Goal: Task Accomplishment & Management: Complete application form

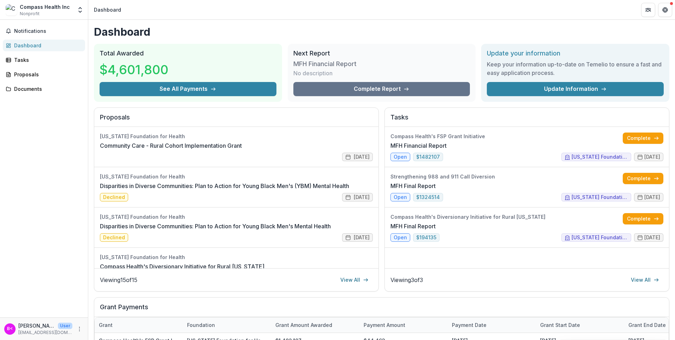
click at [31, 53] on div "Notifications Dashboard Tasks Proposals Documents" at bounding box center [44, 168] width 88 height 297
click at [29, 58] on div "Tasks" at bounding box center [46, 59] width 65 height 7
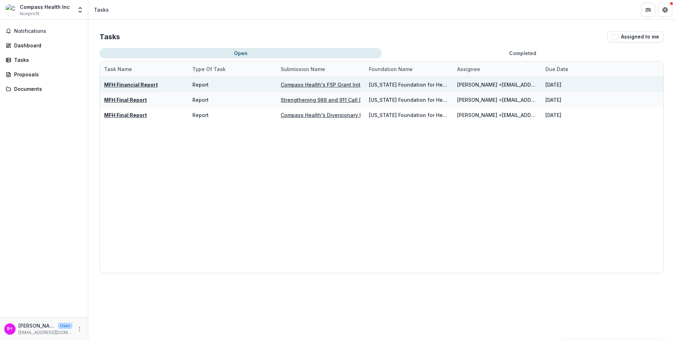
click at [306, 86] on u "Compass Health's FSP Grant Initiative" at bounding box center [328, 85] width 94 height 6
click at [143, 85] on u "MFH Financial Report" at bounding box center [131, 85] width 54 height 6
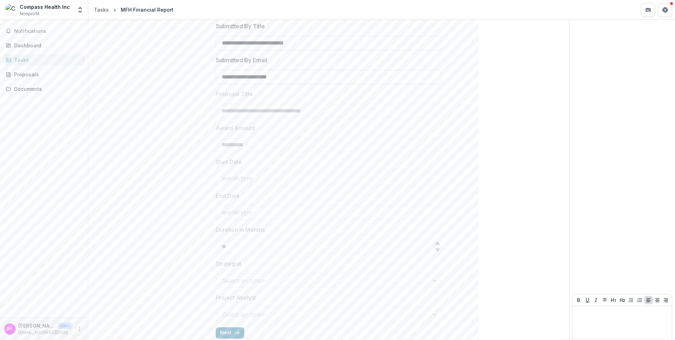
scroll to position [171, 0]
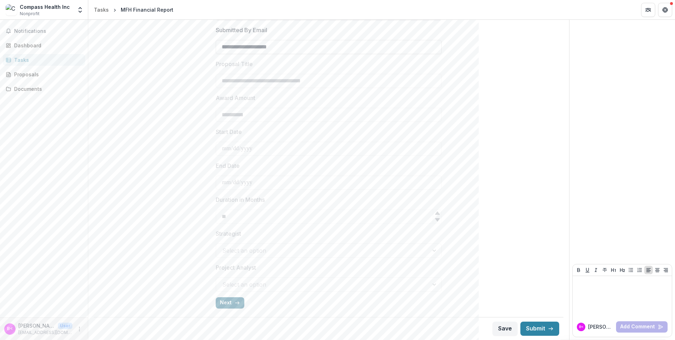
click at [223, 303] on button "Next" at bounding box center [230, 302] width 29 height 11
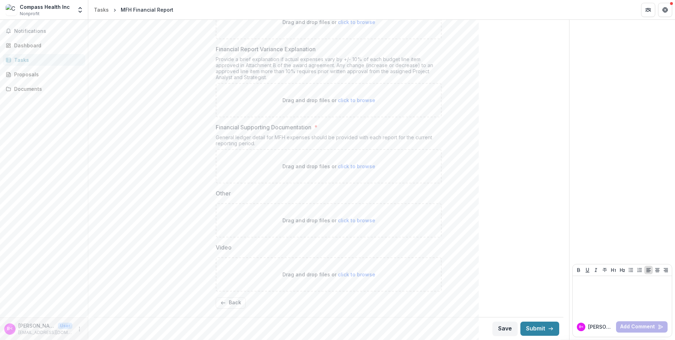
scroll to position [113, 0]
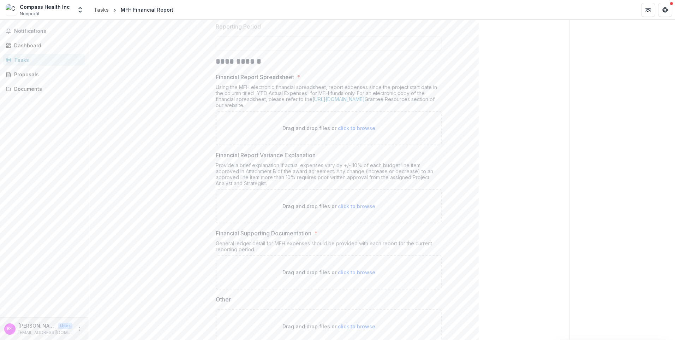
click at [356, 128] on span "click to browse" at bounding box center [356, 128] width 37 height 6
type input "**********"
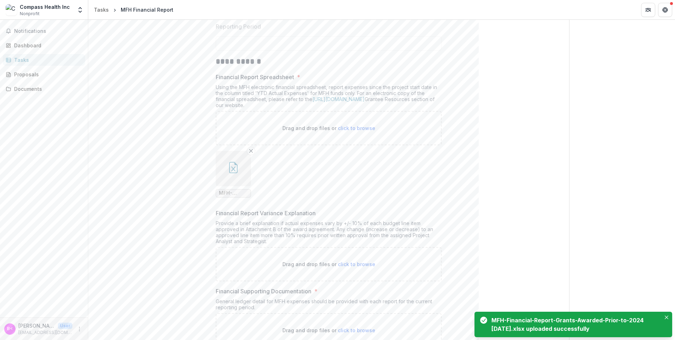
scroll to position [183, 0]
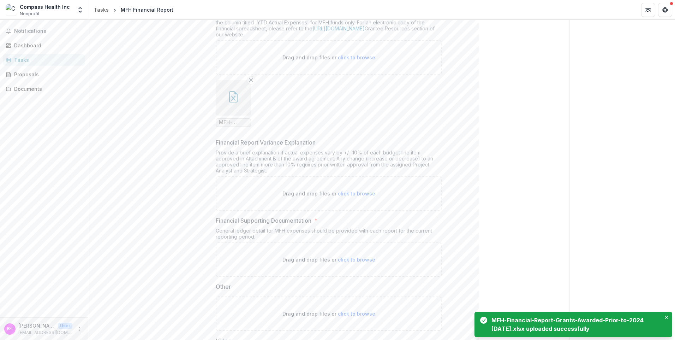
click at [348, 193] on span "click to browse" at bounding box center [356, 193] width 37 height 6
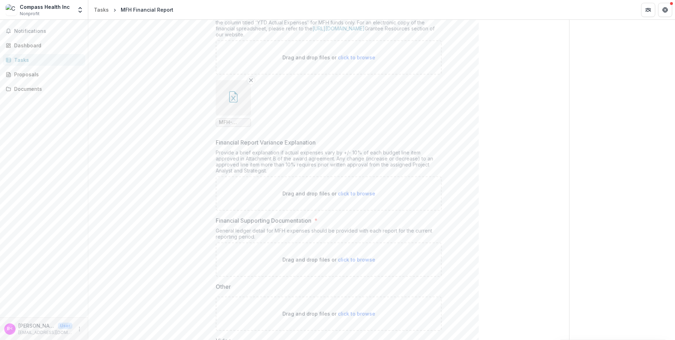
type input "**********"
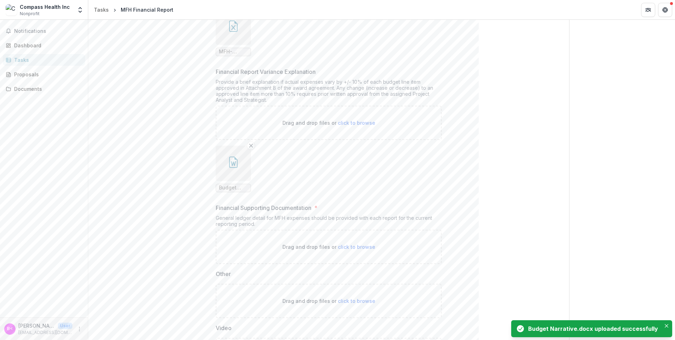
scroll to position [289, 0]
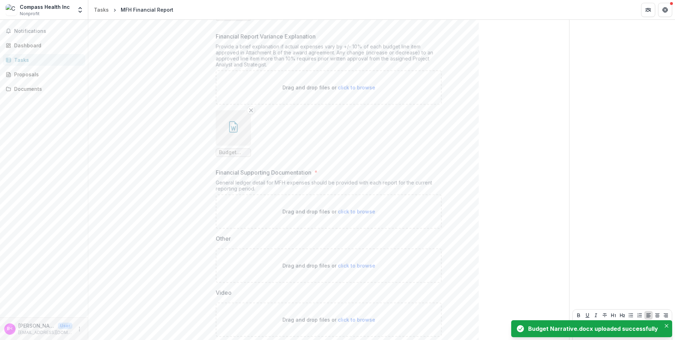
click at [346, 212] on span "click to browse" at bounding box center [356, 211] width 37 height 6
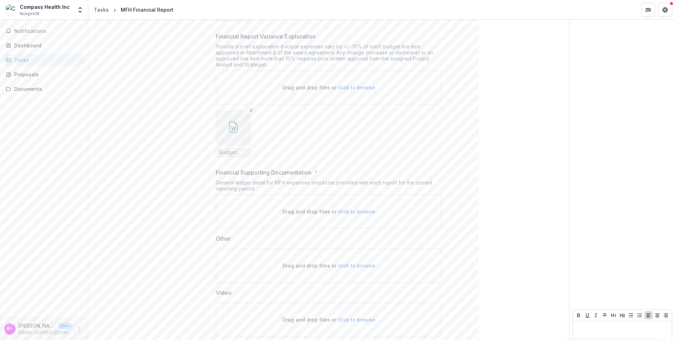
type input "**********"
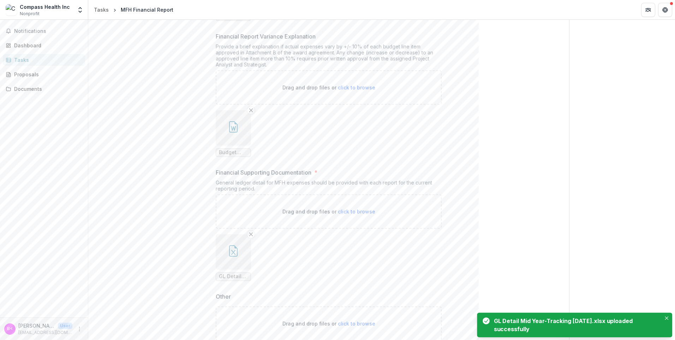
scroll to position [392, 0]
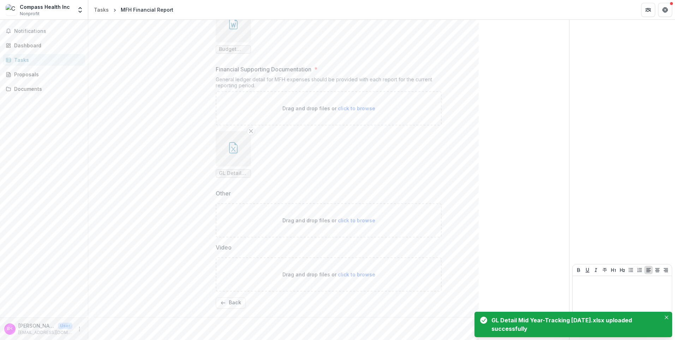
click at [667, 316] on icon "Close" at bounding box center [667, 317] width 4 height 4
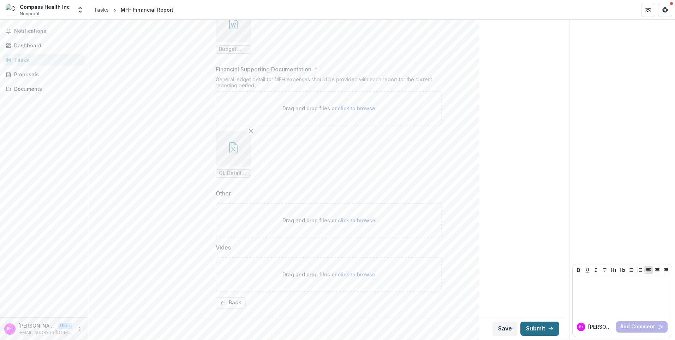
click at [531, 326] on button "Submit" at bounding box center [539, 328] width 39 height 14
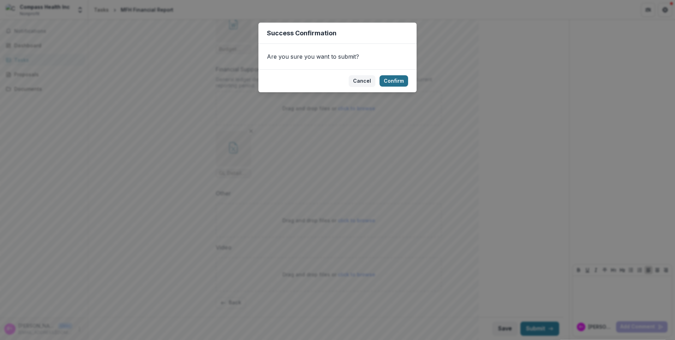
click at [392, 79] on button "Confirm" at bounding box center [394, 80] width 29 height 11
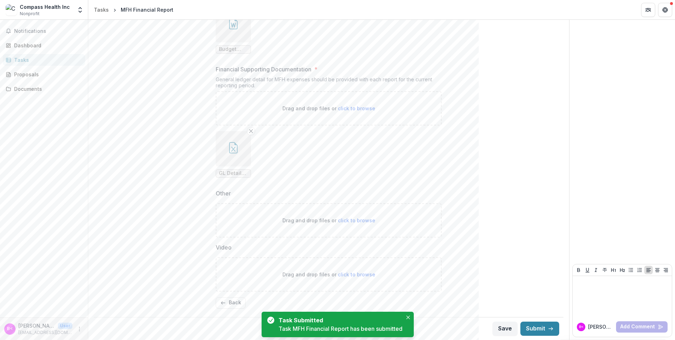
scroll to position [395, 0]
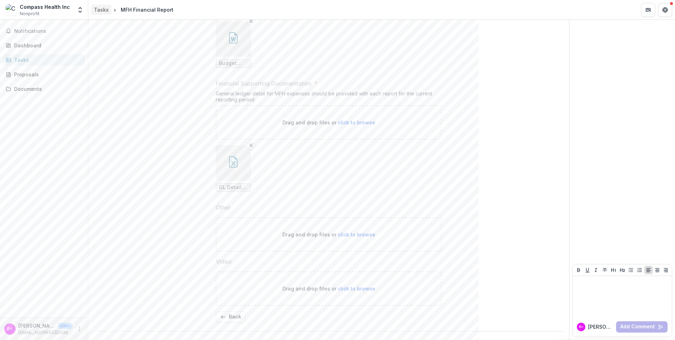
click at [97, 11] on div "Tasks" at bounding box center [101, 9] width 15 height 7
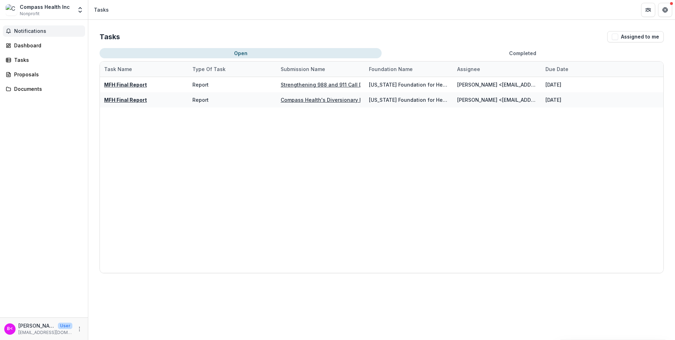
click at [34, 31] on span "Notifications" at bounding box center [48, 31] width 68 height 6
click at [28, 46] on div "Dashboard" at bounding box center [46, 45] width 65 height 7
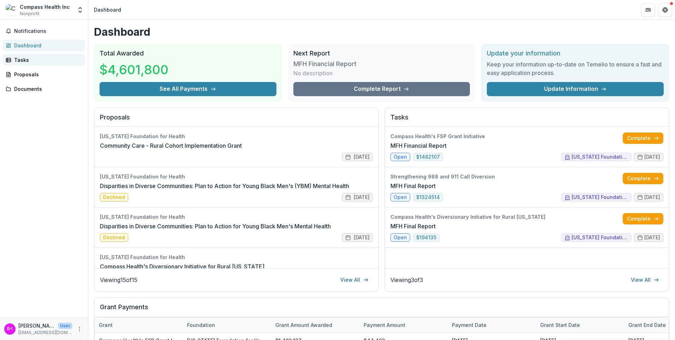
click at [22, 60] on div "Tasks" at bounding box center [46, 59] width 65 height 7
